Goal: Transaction & Acquisition: Book appointment/travel/reservation

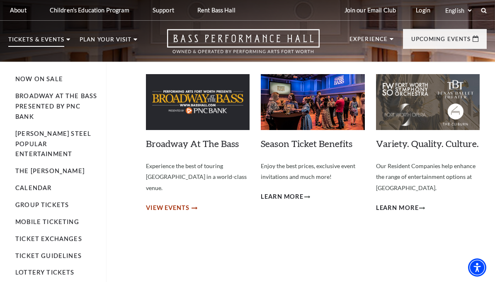
click at [185, 203] on span "View Events" at bounding box center [168, 208] width 44 height 10
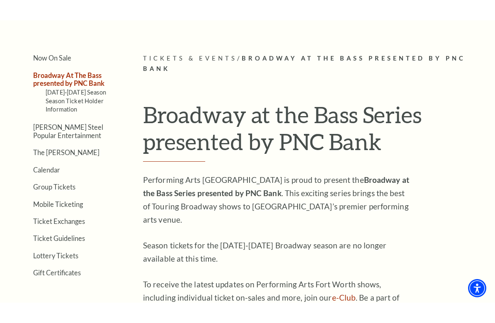
scroll to position [154, 0]
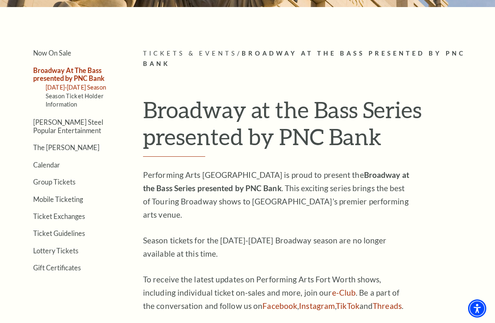
click at [94, 88] on link "[DATE]-[DATE] Season" at bounding box center [76, 87] width 61 height 7
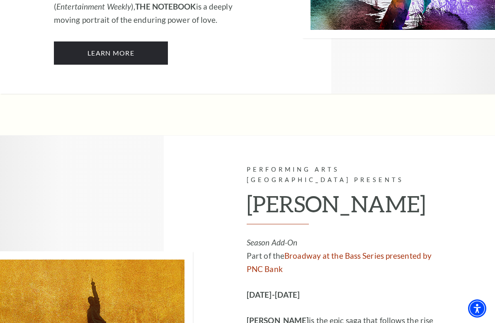
scroll to position [5116, 0]
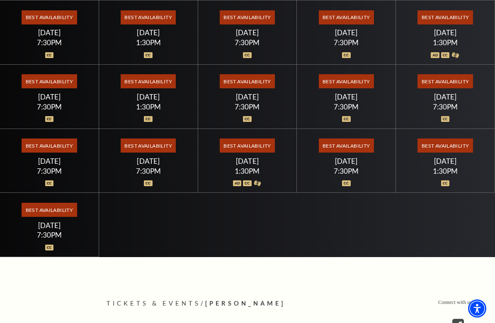
scroll to position [320, 0]
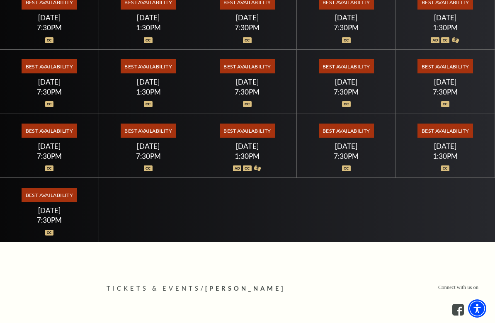
click at [64, 218] on div "7:30PM" at bounding box center [49, 219] width 79 height 7
click at [52, 234] on img at bounding box center [49, 233] width 9 height 6
click at [55, 195] on span "Best Availability" at bounding box center [49, 195] width 55 height 14
click at [66, 197] on span "Best Availability" at bounding box center [49, 195] width 55 height 14
click at [36, 196] on span "Best Availability" at bounding box center [49, 195] width 55 height 14
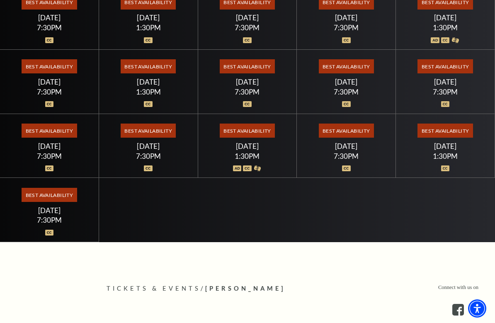
click at [43, 202] on span "Best Availability" at bounding box center [49, 195] width 55 height 14
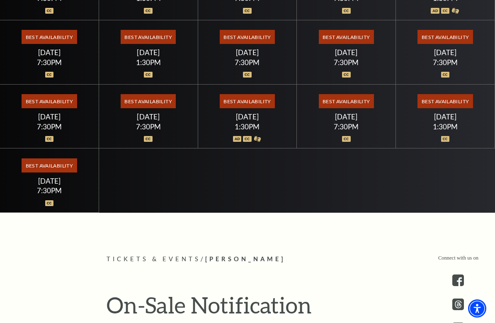
scroll to position [352, 0]
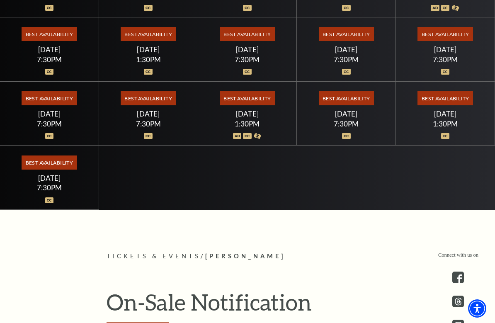
click at [57, 165] on span "Best Availability" at bounding box center [49, 162] width 55 height 14
click at [51, 170] on span "Best Availability" at bounding box center [49, 162] width 55 height 14
click at [49, 169] on span "Best Availability" at bounding box center [49, 162] width 55 height 14
click at [152, 103] on span "Best Availability" at bounding box center [148, 98] width 55 height 14
click at [152, 105] on span "Best Availability" at bounding box center [148, 98] width 55 height 14
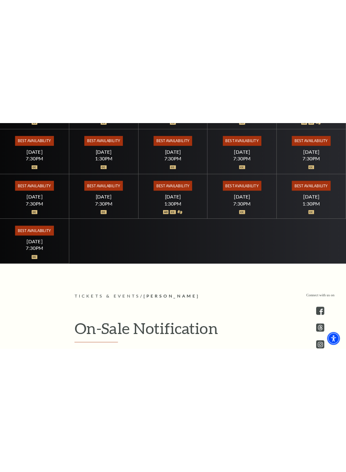
scroll to position [362, 0]
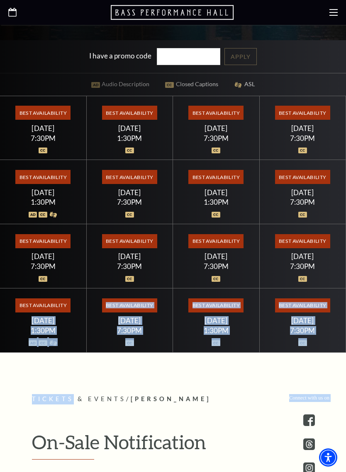
click at [290, 323] on div "Best Availability Sunday July 26 7:30PM" at bounding box center [303, 321] width 87 height 64
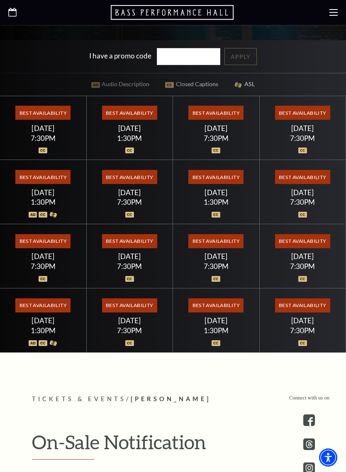
click at [312, 323] on div at bounding box center [302, 338] width 66 height 8
click at [299, 316] on div "Best Availability Sunday July 26 7:30PM" at bounding box center [303, 321] width 87 height 64
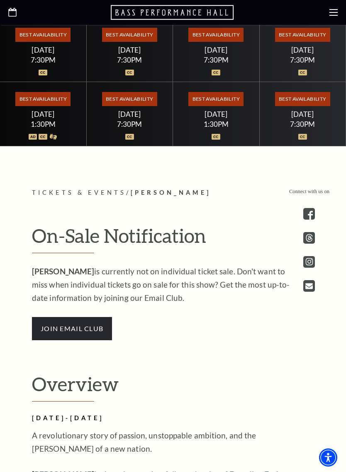
scroll to position [572, 0]
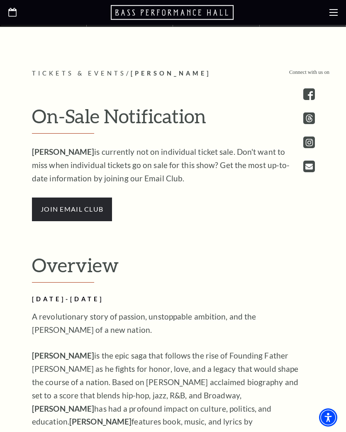
scroll to position [570, 0]
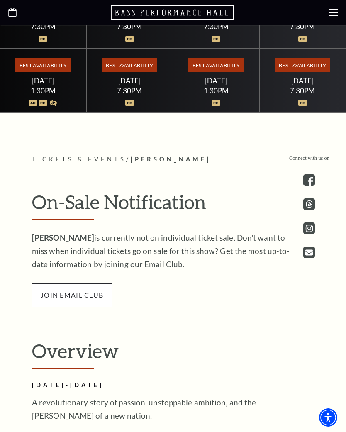
click at [88, 291] on span "join email club" at bounding box center [72, 294] width 80 height 23
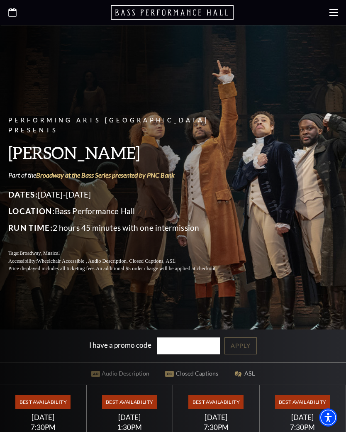
scroll to position [0, 0]
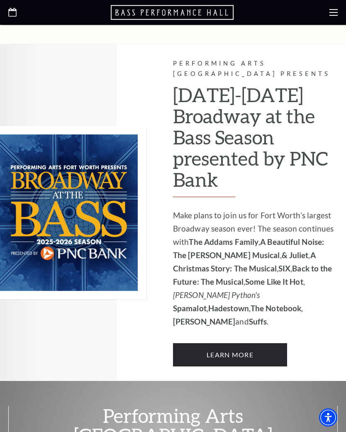
scroll to position [468, 0]
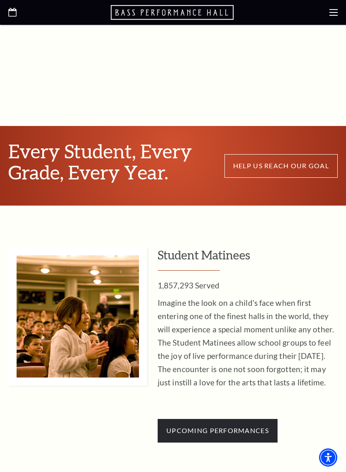
scroll to position [522, 0]
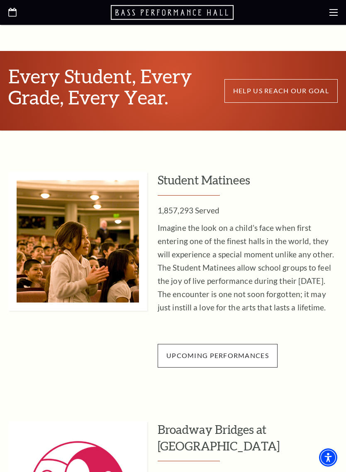
click at [256, 352] on span "Upcoming Performances" at bounding box center [217, 356] width 102 height 8
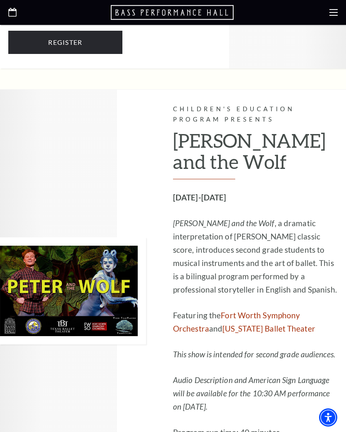
scroll to position [929, 0]
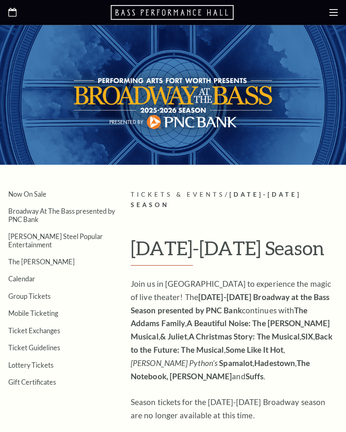
scroll to position [2646, 0]
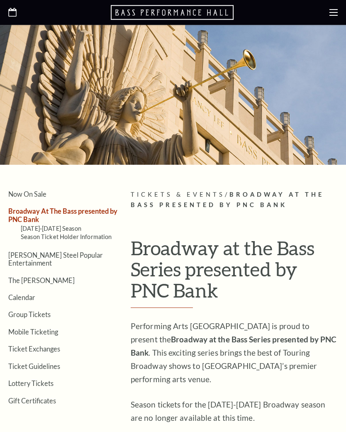
scroll to position [465, 0]
